Goal: Task Accomplishment & Management: Complete application form

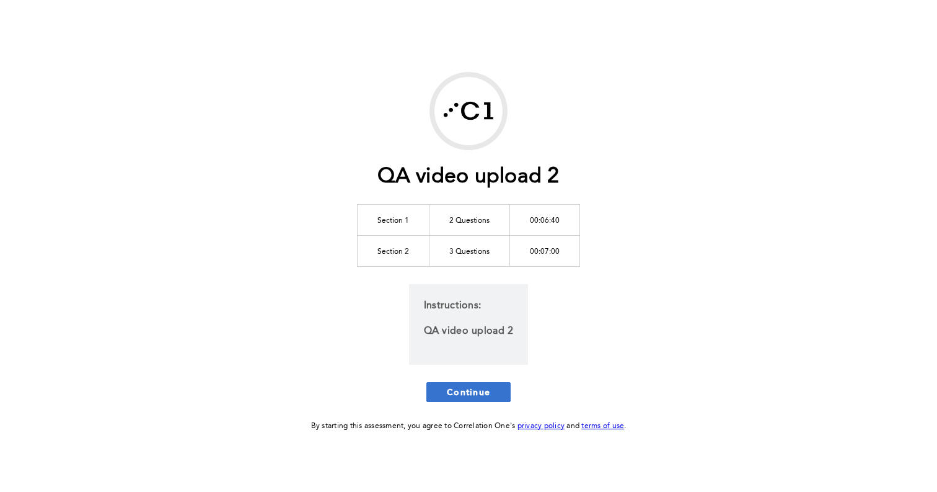
click at [454, 394] on span "Continue" at bounding box center [468, 392] width 43 height 12
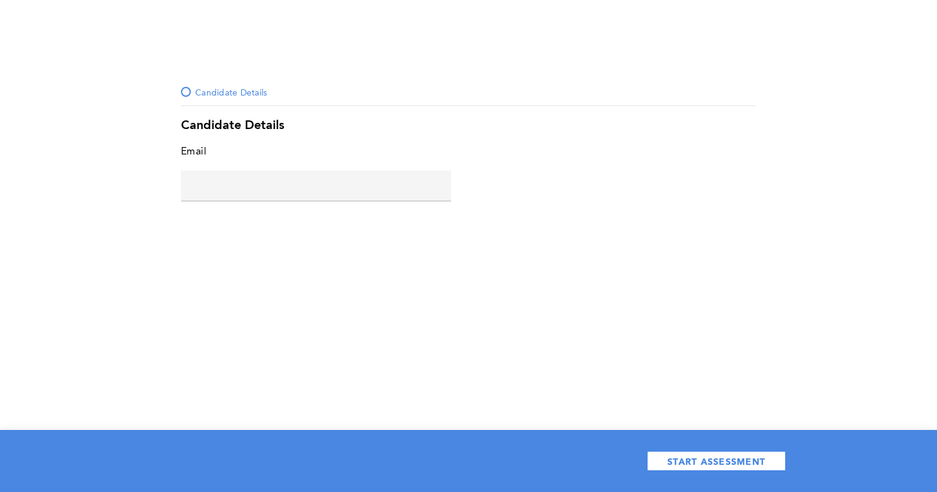
click at [227, 201] on div at bounding box center [316, 200] width 270 height 1
click at [230, 185] on input "text" at bounding box center [316, 185] width 270 height 30
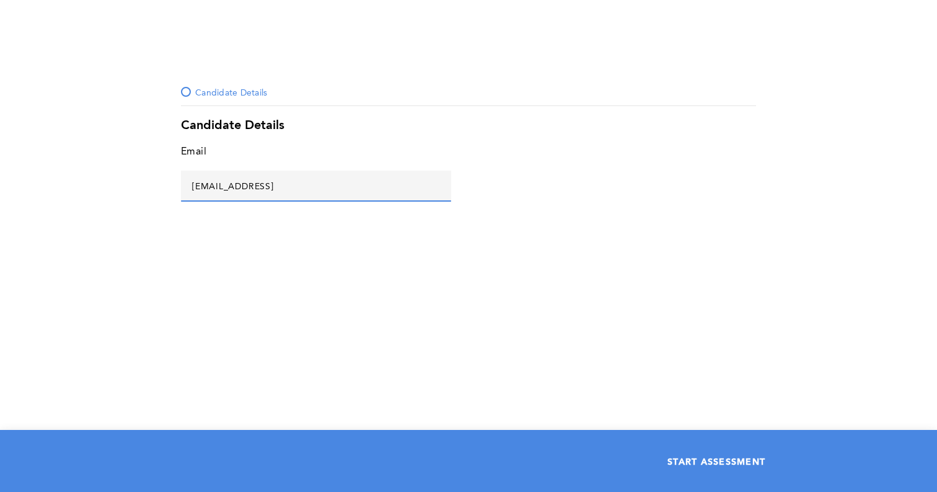
type input "asd@asd.asd"
click at [694, 453] on button "START ASSESSMENT" at bounding box center [716, 461] width 139 height 20
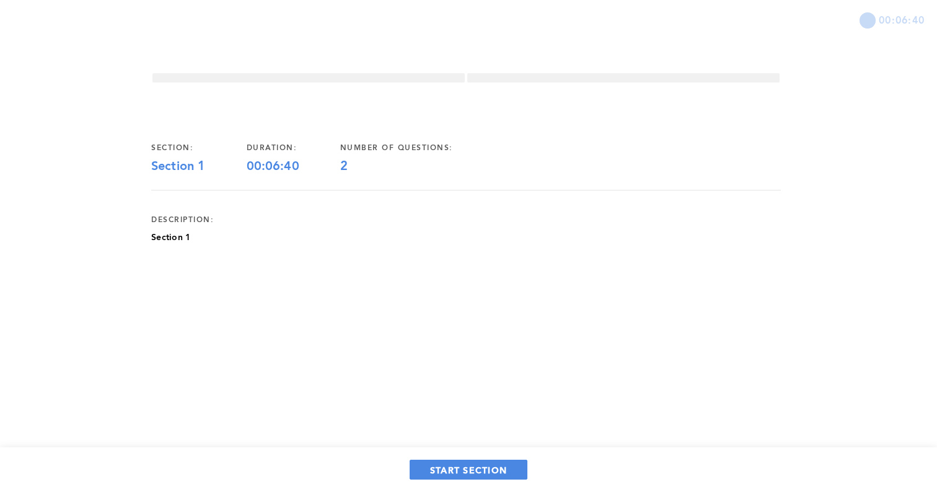
click at [170, 239] on p "Section 1" at bounding box center [170, 237] width 39 height 12
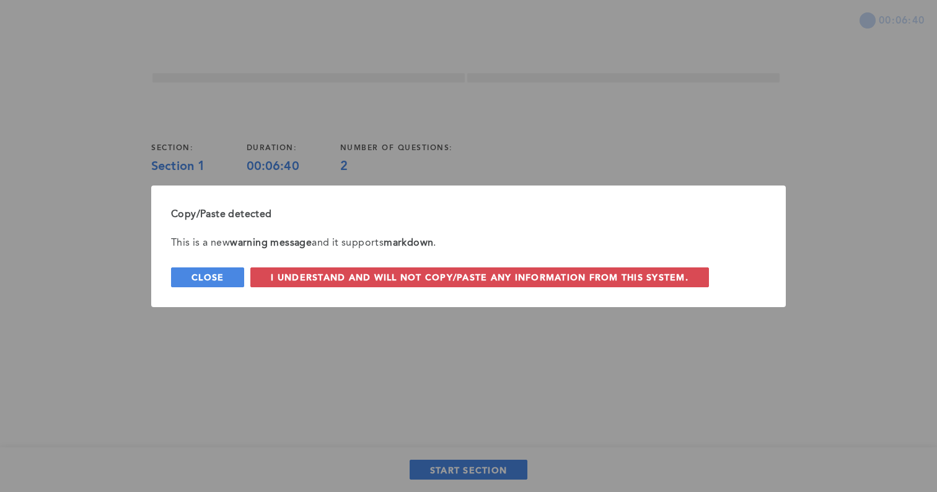
click at [180, 270] on button "Close" at bounding box center [207, 277] width 73 height 20
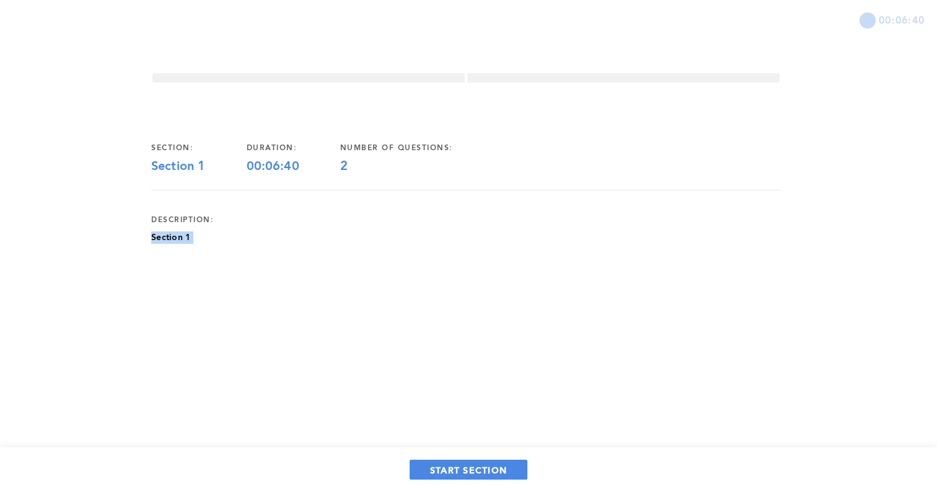
click at [180, 270] on div "section: Section 1 duration: 00:06:40 number of questions: 2 description: Secti…" at bounding box center [466, 214] width 630 height 182
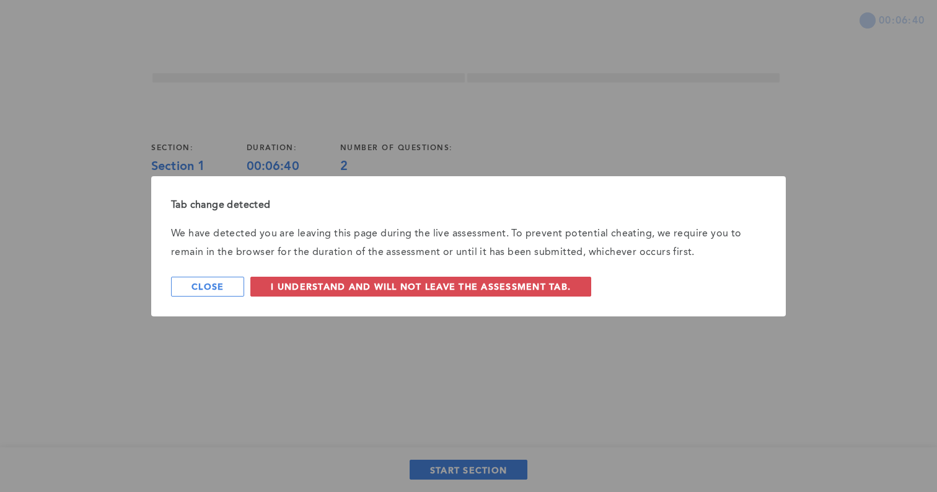
click at [355, 22] on div "Tab change detected We have detected you are leaving this page during the live …" at bounding box center [468, 246] width 937 height 492
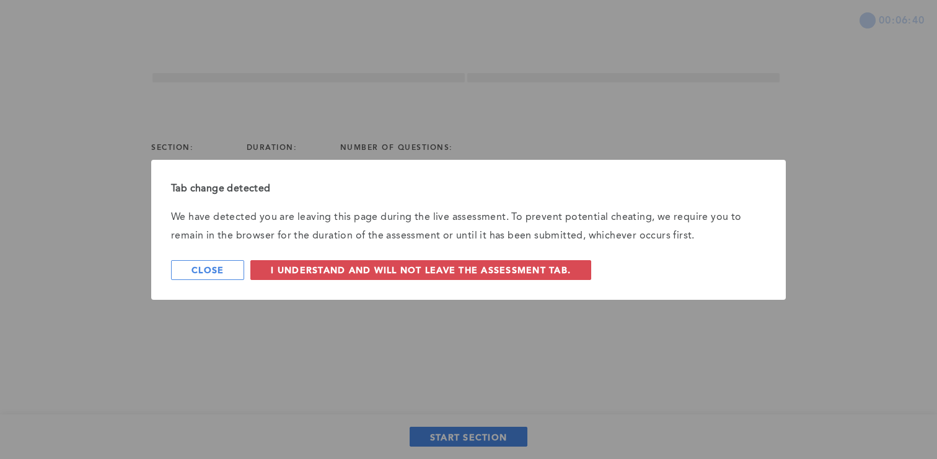
click at [479, 225] on p "We have detected you are leaving this page during the live assessment. To preve…" at bounding box center [468, 226] width 595 height 37
click at [196, 267] on span "Close" at bounding box center [208, 270] width 32 height 12
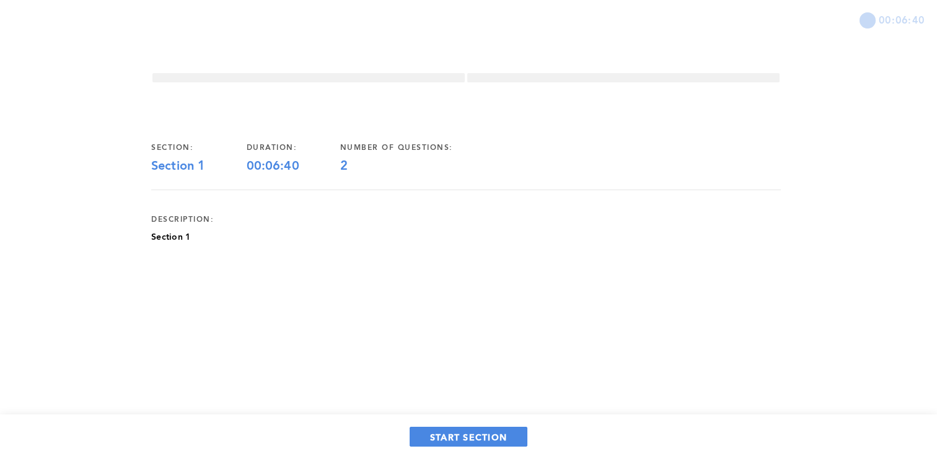
click at [165, 235] on p "Section 1" at bounding box center [170, 237] width 39 height 12
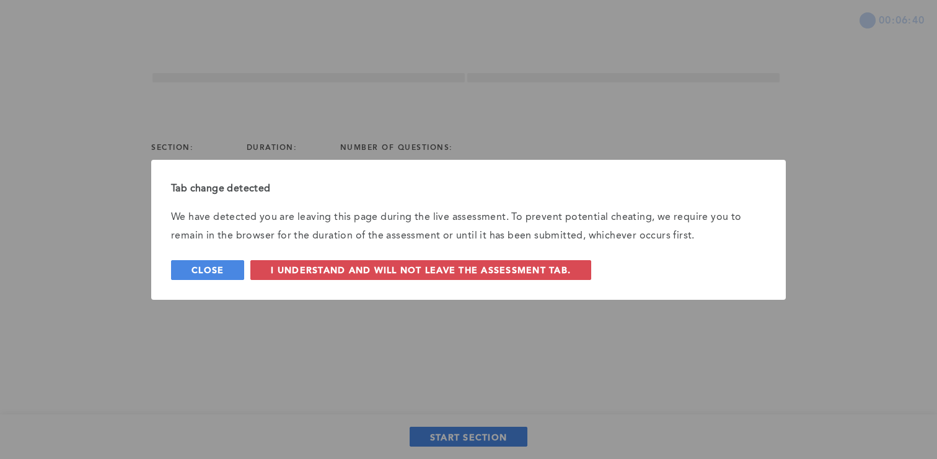
click at [195, 267] on span "Close" at bounding box center [208, 270] width 32 height 12
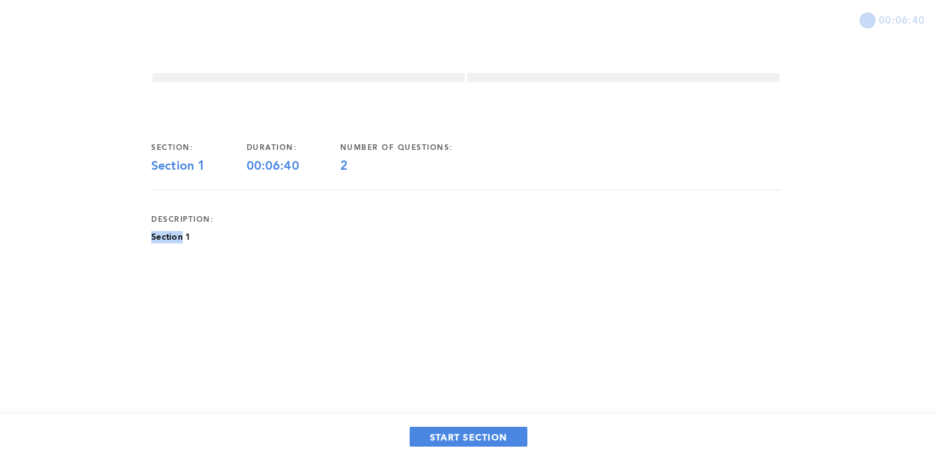
click at [164, 237] on p "Section 1" at bounding box center [170, 237] width 39 height 12
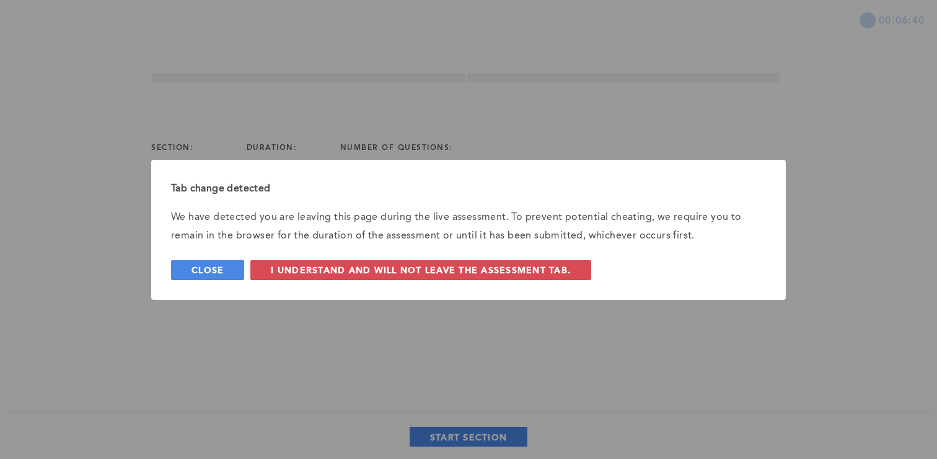
click at [182, 275] on button "Close" at bounding box center [207, 270] width 73 height 20
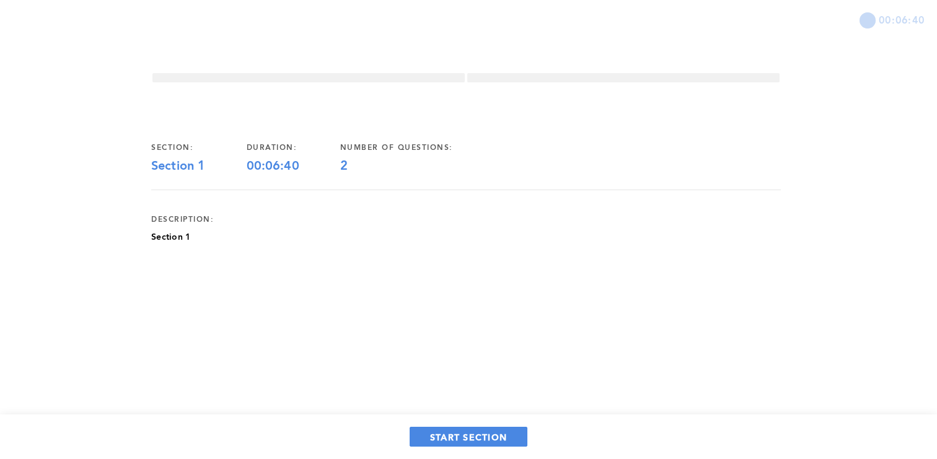
click at [180, 244] on div "section: Section 1 duration: 00:06:40 number of questions: 2 description: Secti…" at bounding box center [466, 214] width 630 height 182
click at [175, 241] on p "Section 1" at bounding box center [170, 237] width 39 height 12
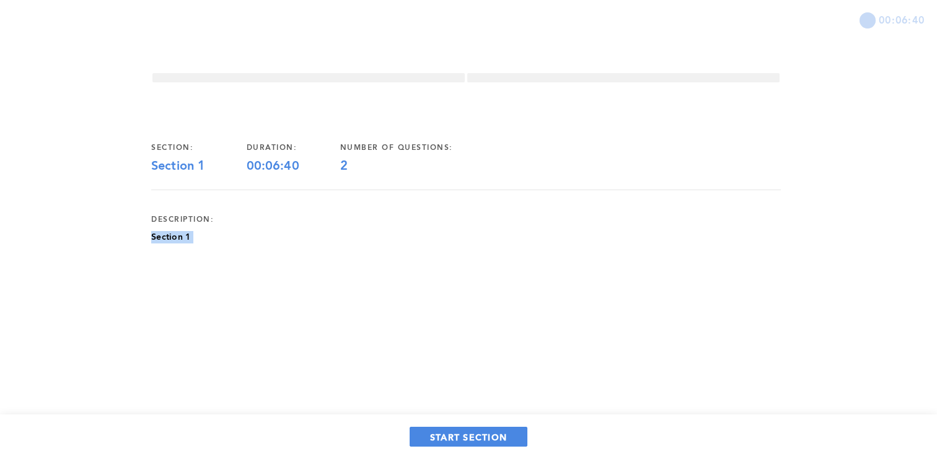
copy p "Section 1"
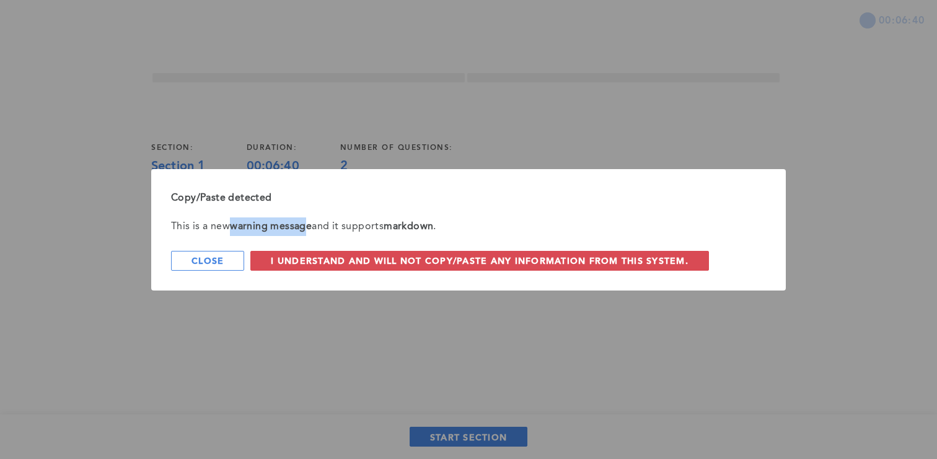
drag, startPoint x: 233, startPoint y: 227, endPoint x: 311, endPoint y: 229, distance: 77.5
click at [311, 229] on strong "warning message" at bounding box center [271, 227] width 82 height 10
click at [227, 260] on button "Close" at bounding box center [207, 261] width 73 height 20
